Goal: Transaction & Acquisition: Download file/media

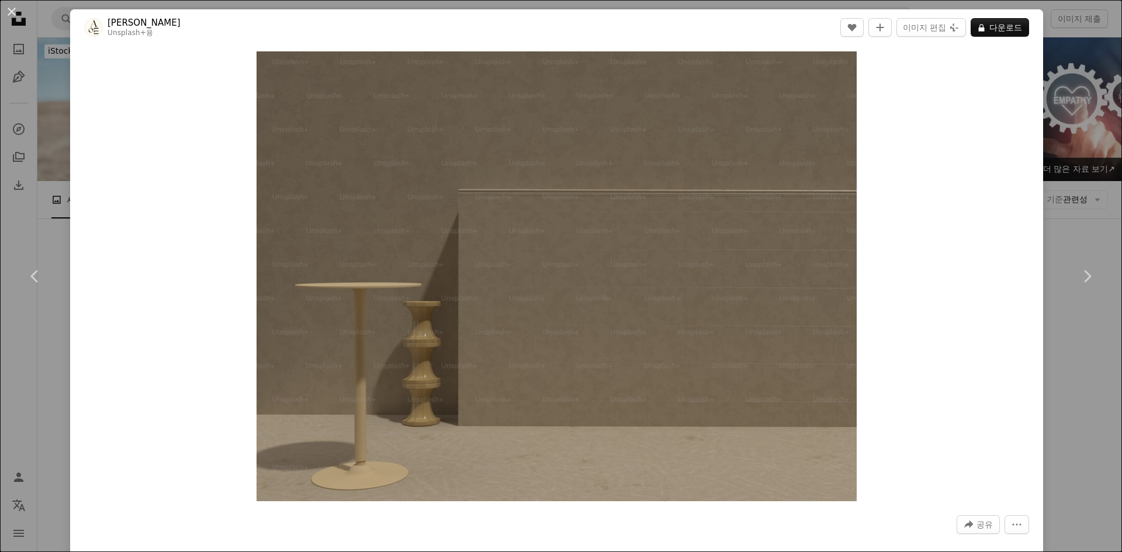
scroll to position [19875, 0]
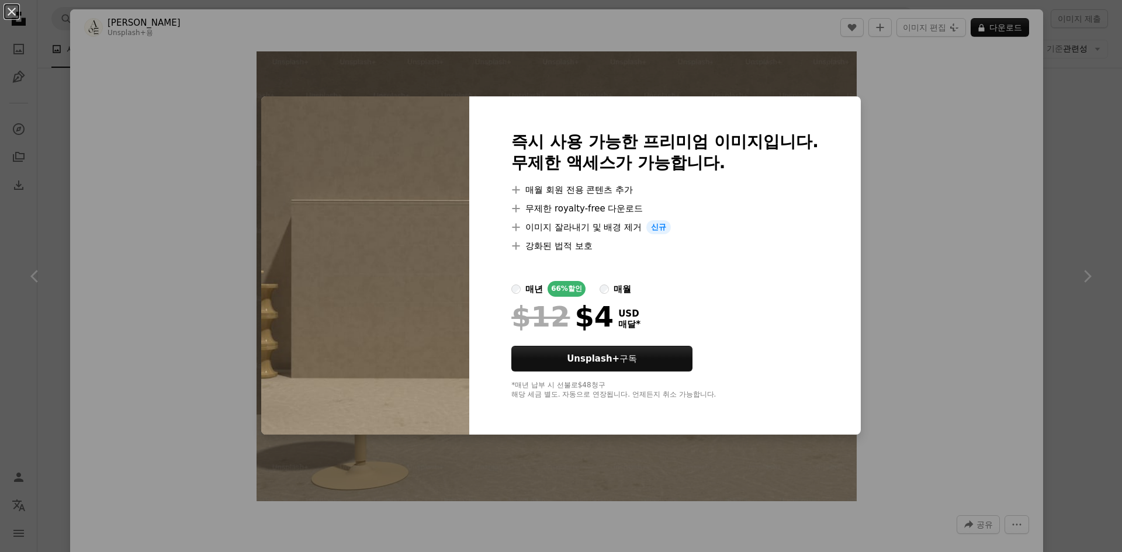
click at [923, 218] on div "An X shape 즉시 사용 가능한 프리미엄 이미지입니다. 무제한 액세스가 가능합니다. A plus sign 매월 회원 전용 콘텐츠 추가 A…" at bounding box center [561, 276] width 1122 height 552
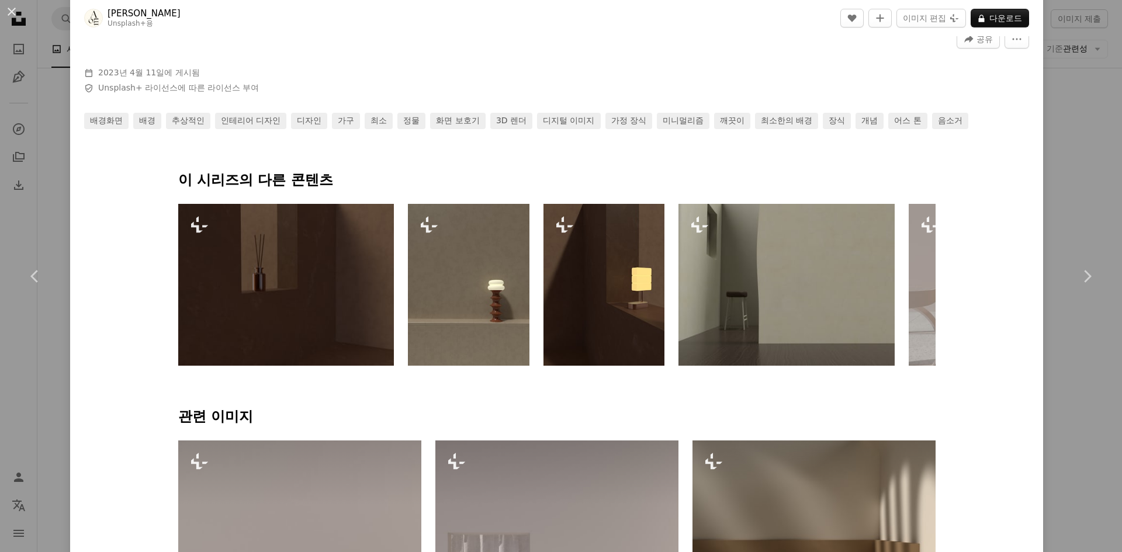
scroll to position [409, 0]
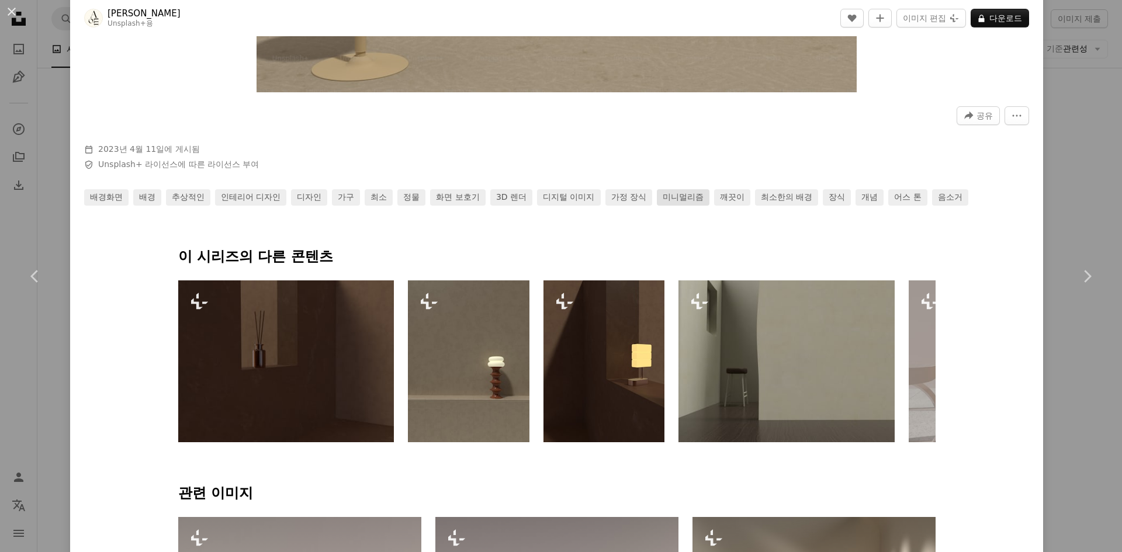
click at [680, 199] on link "미니멀리즘" at bounding box center [683, 197] width 53 height 16
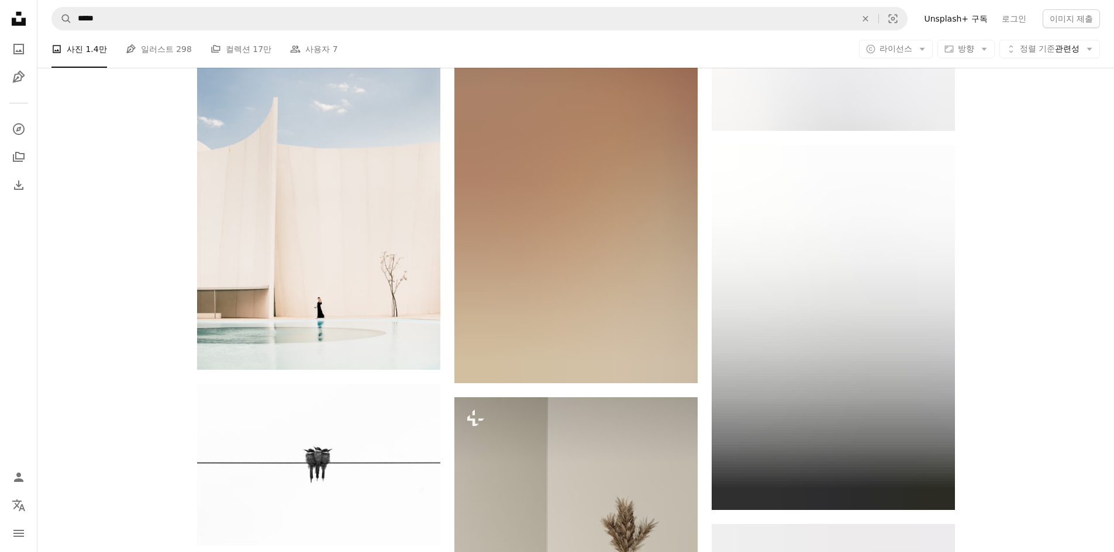
scroll to position [585, 0]
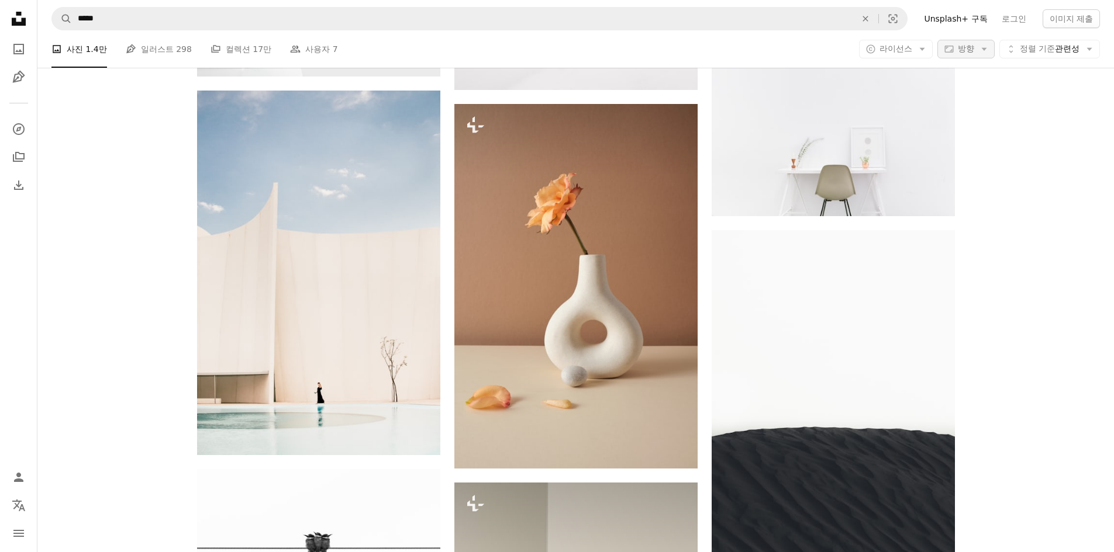
click at [966, 47] on span "방향" at bounding box center [966, 48] width 16 height 9
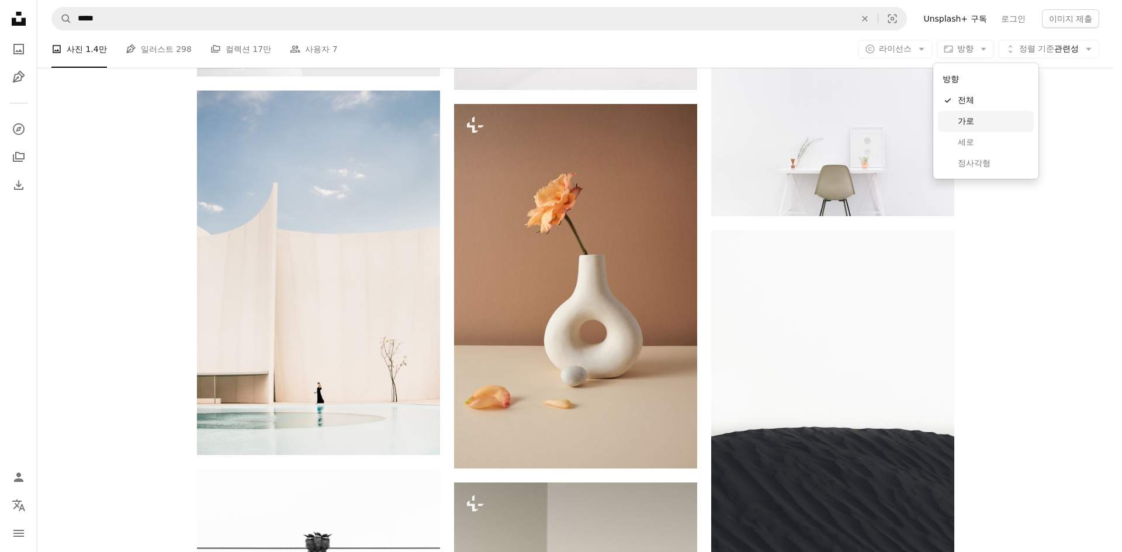
click at [969, 126] on span "가로" at bounding box center [993, 122] width 71 height 12
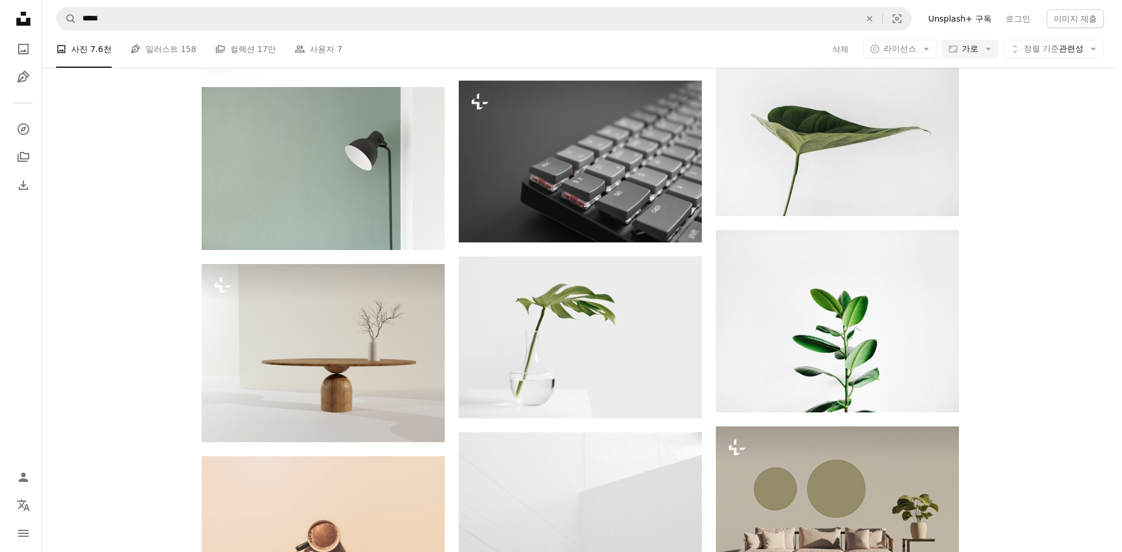
scroll to position [3332, 0]
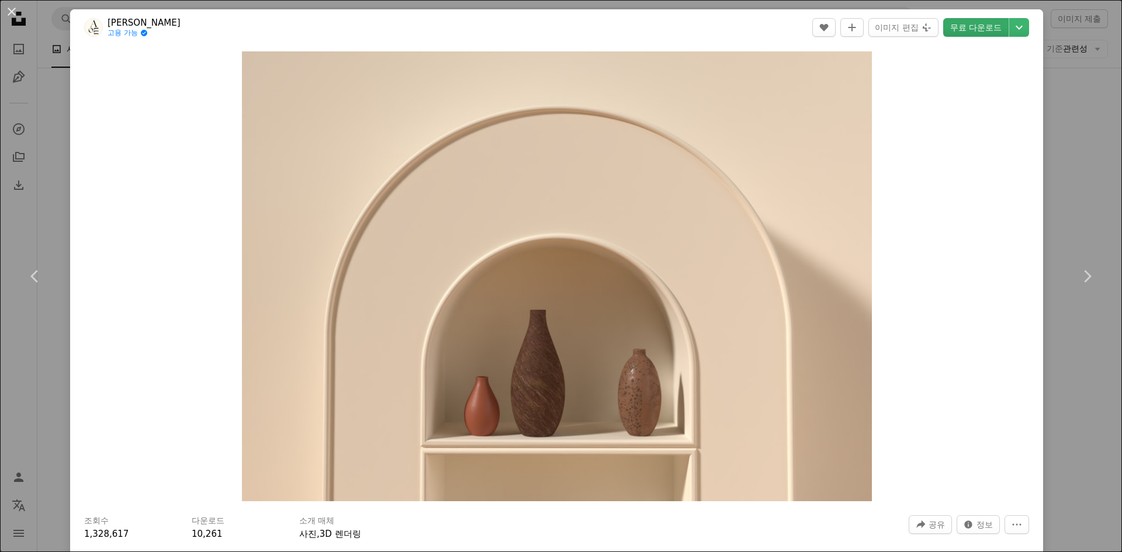
click at [984, 26] on link "무료 다운로드" at bounding box center [975, 27] width 65 height 19
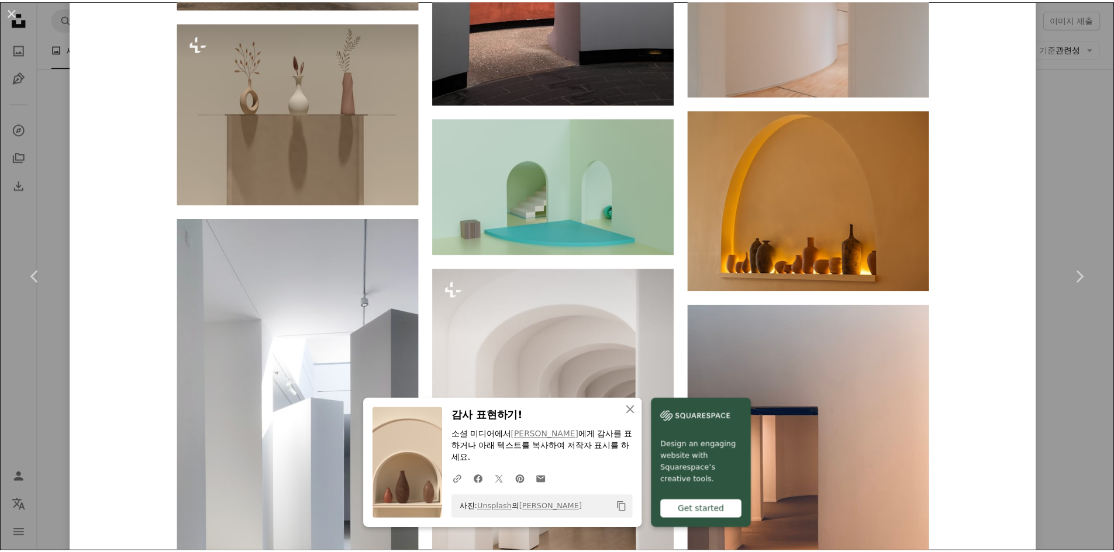
scroll to position [3683, 0]
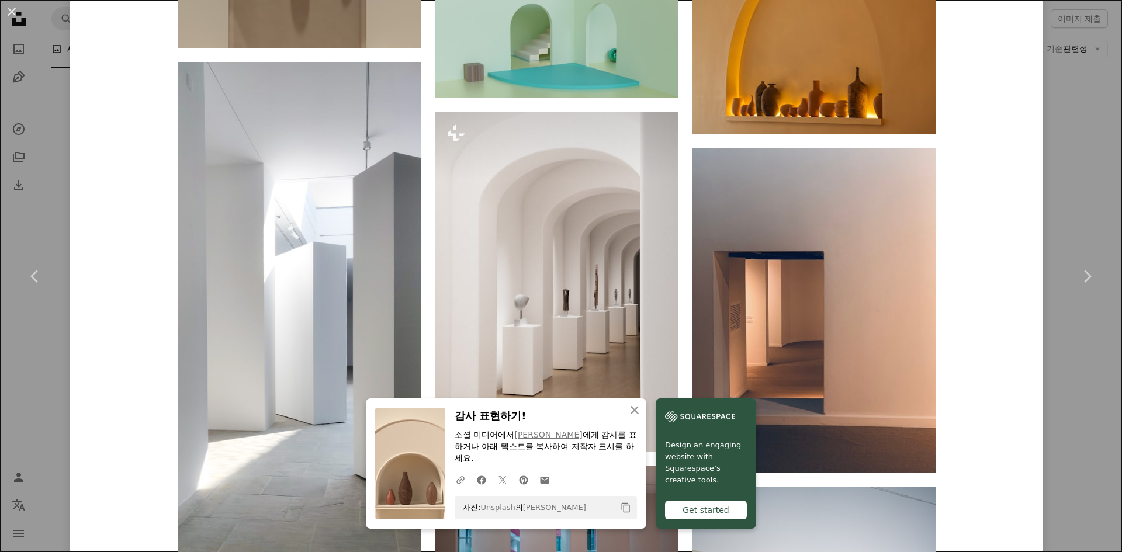
drag, startPoint x: 15, startPoint y: 11, endPoint x: 101, endPoint y: 244, distance: 248.6
click at [15, 11] on button "An X shape" at bounding box center [12, 12] width 14 height 14
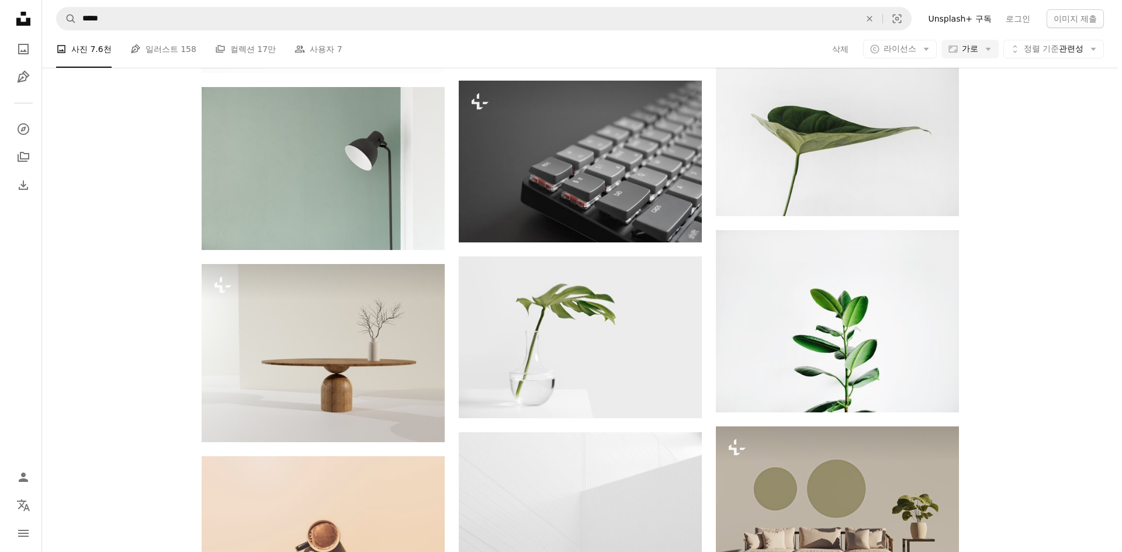
scroll to position [5436, 0]
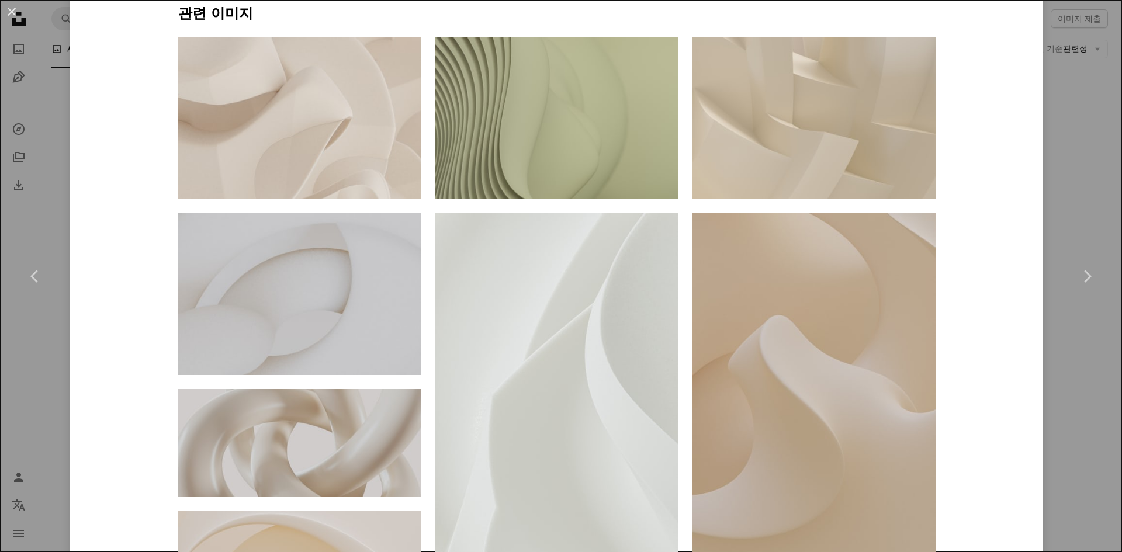
scroll to position [818, 0]
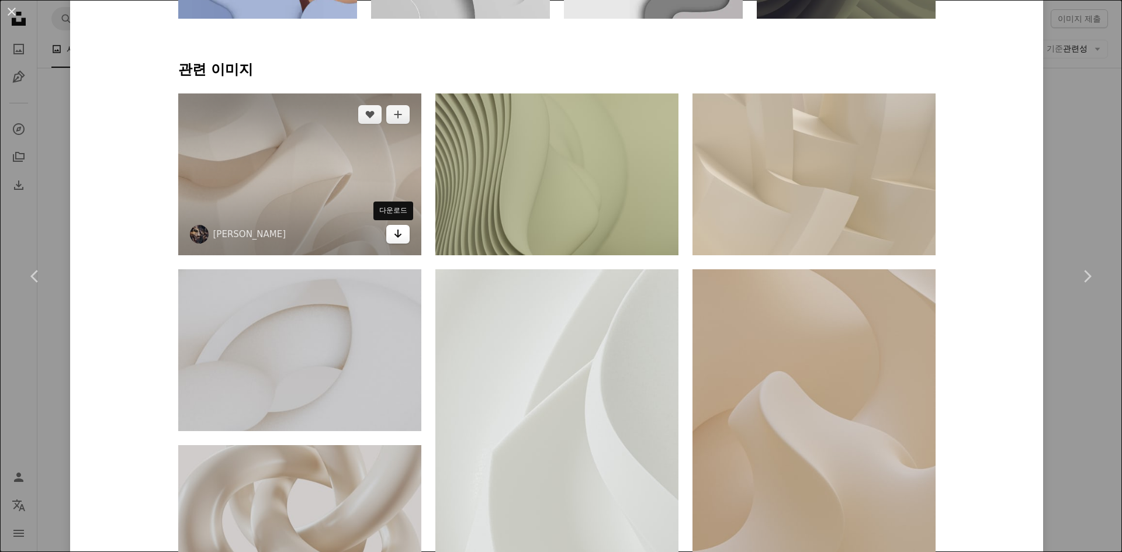
click at [394, 235] on icon "다운로드" at bounding box center [398, 234] width 8 height 8
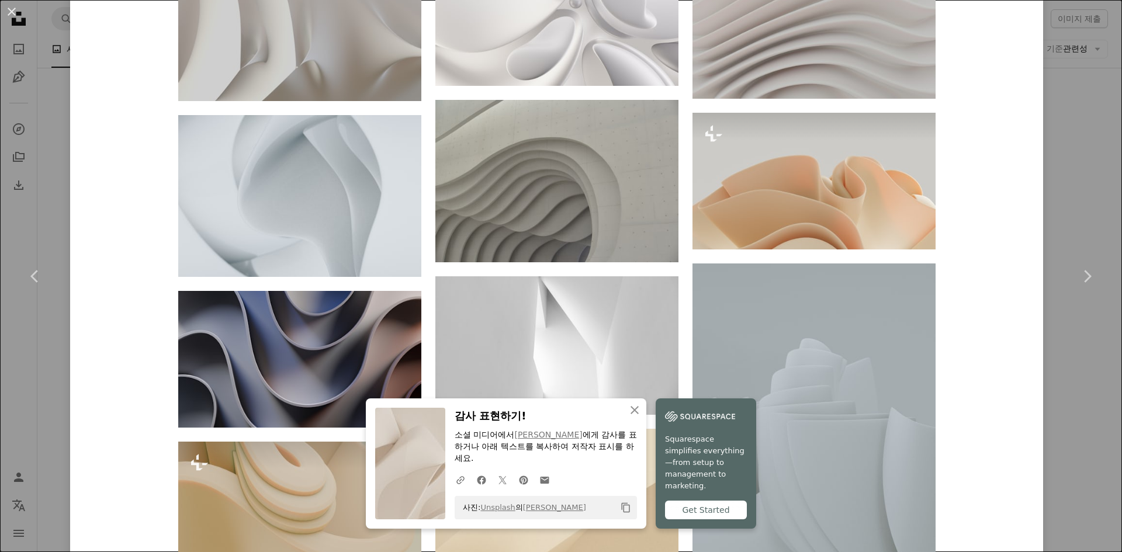
scroll to position [3332, 0]
